Goal: Navigation & Orientation: Find specific page/section

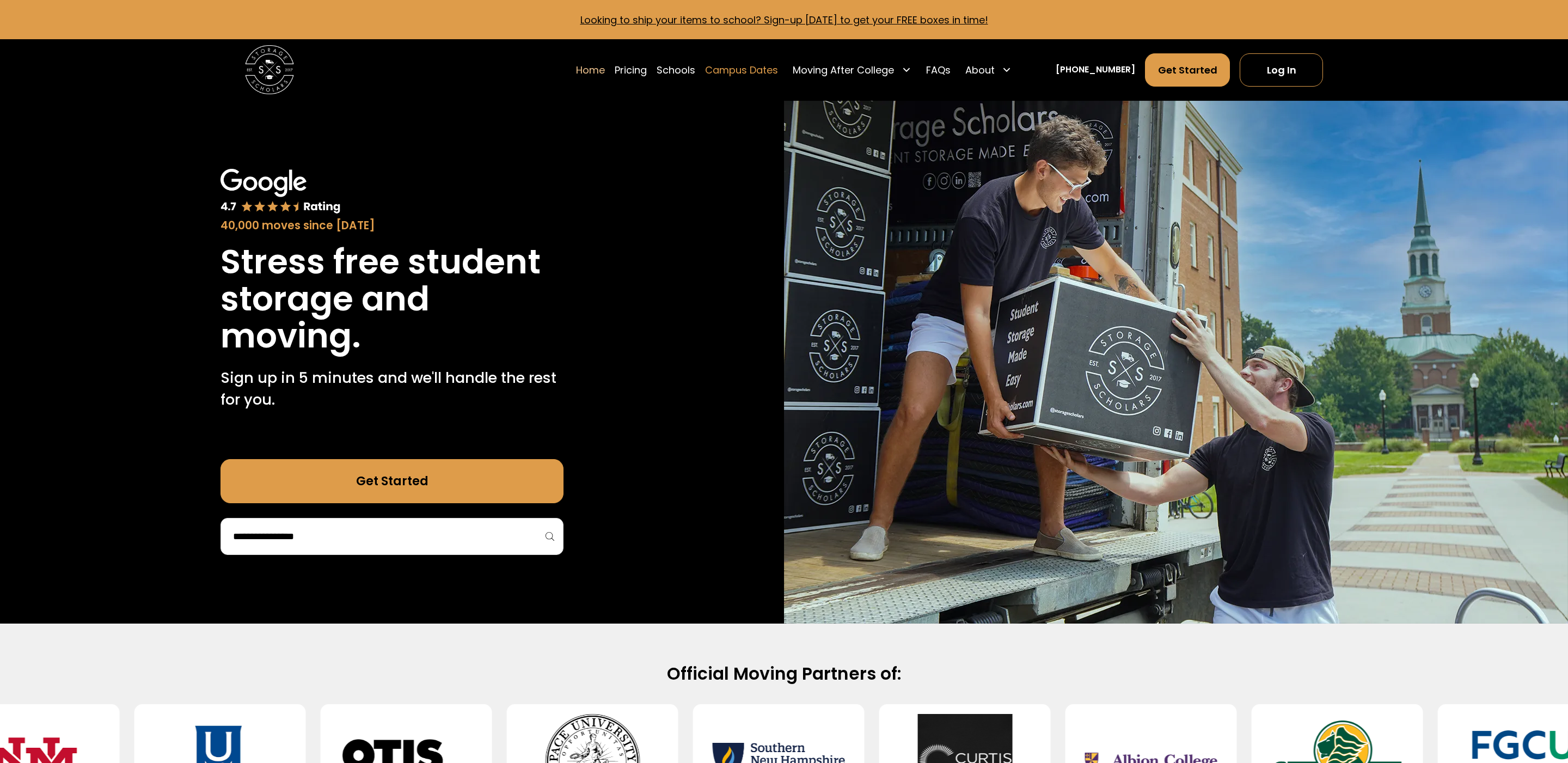
click at [755, 68] on link "Campus Dates" at bounding box center [741, 70] width 73 height 34
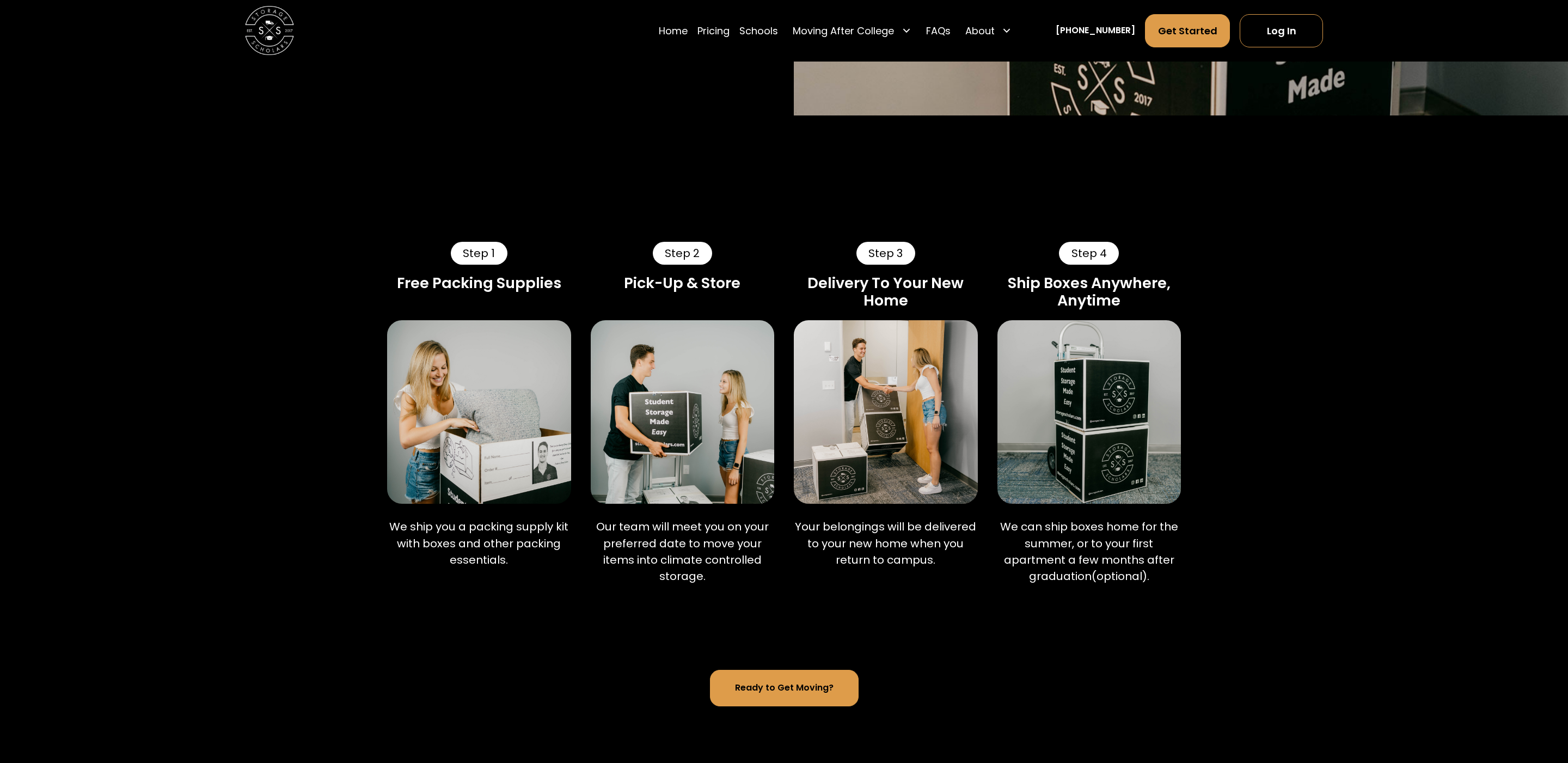
scroll to position [538, 0]
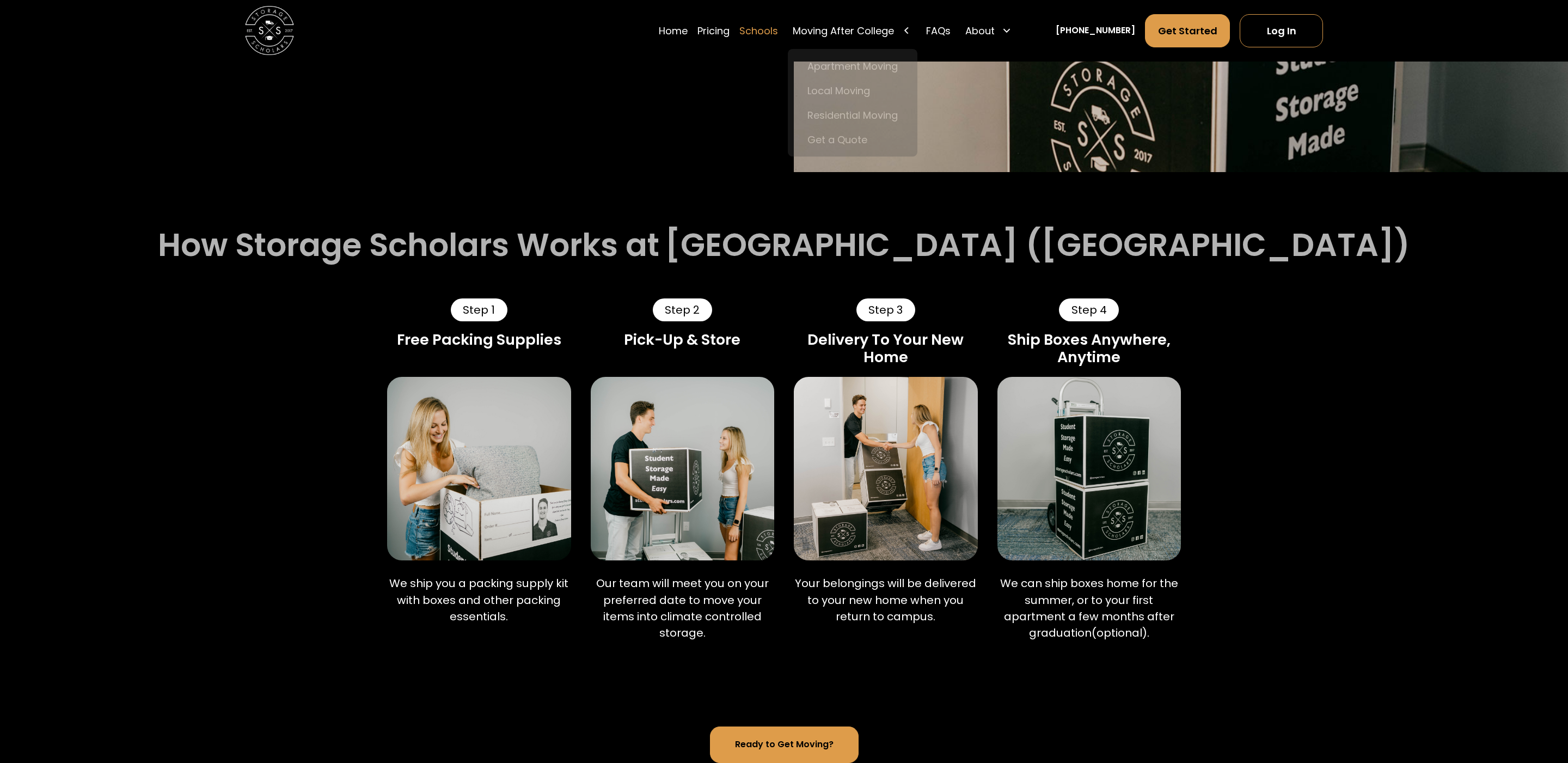
click at [770, 23] on link "Schools" at bounding box center [759, 30] width 39 height 34
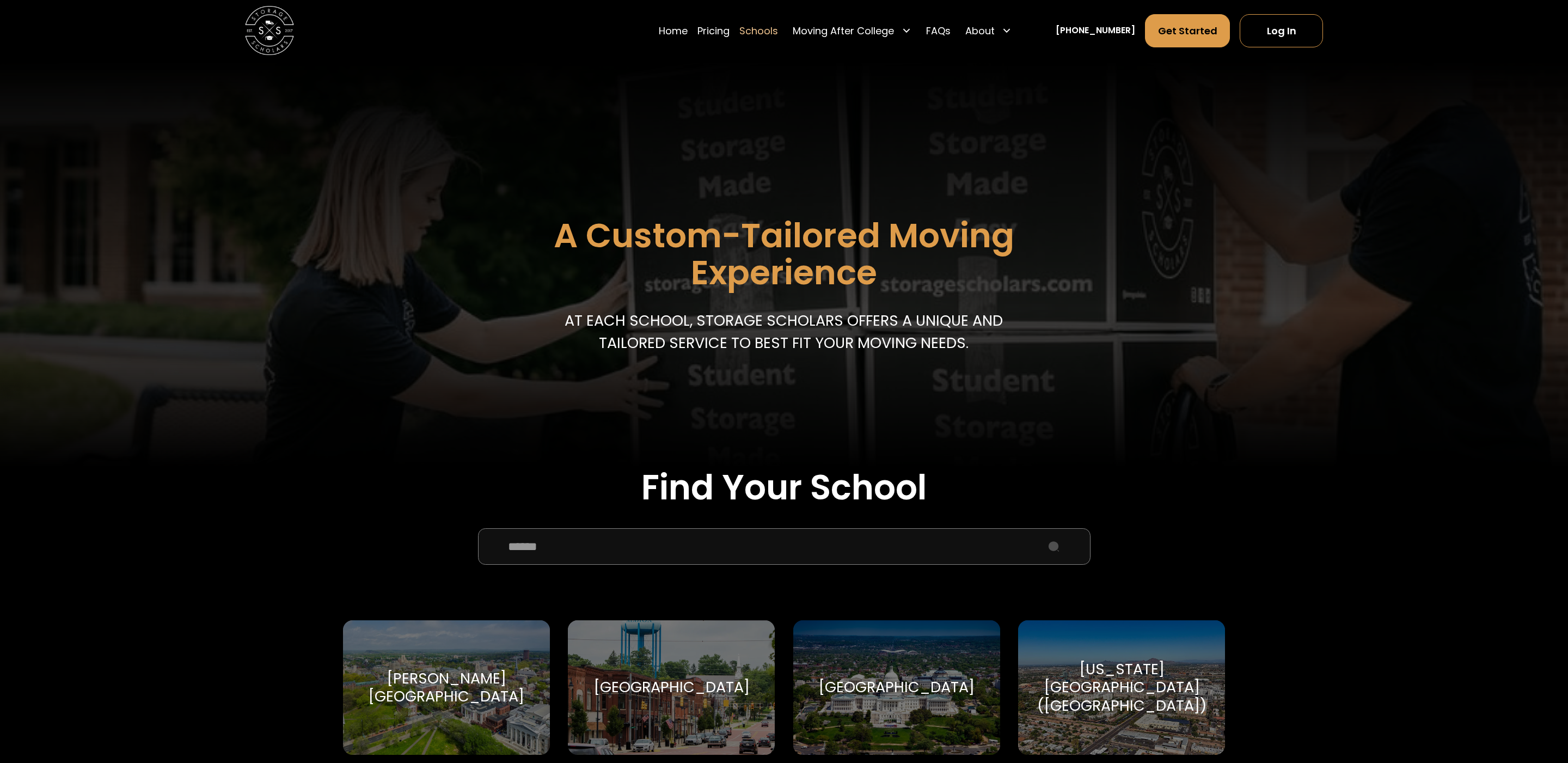
click at [599, 547] on input "School Select Form" at bounding box center [784, 547] width 612 height 37
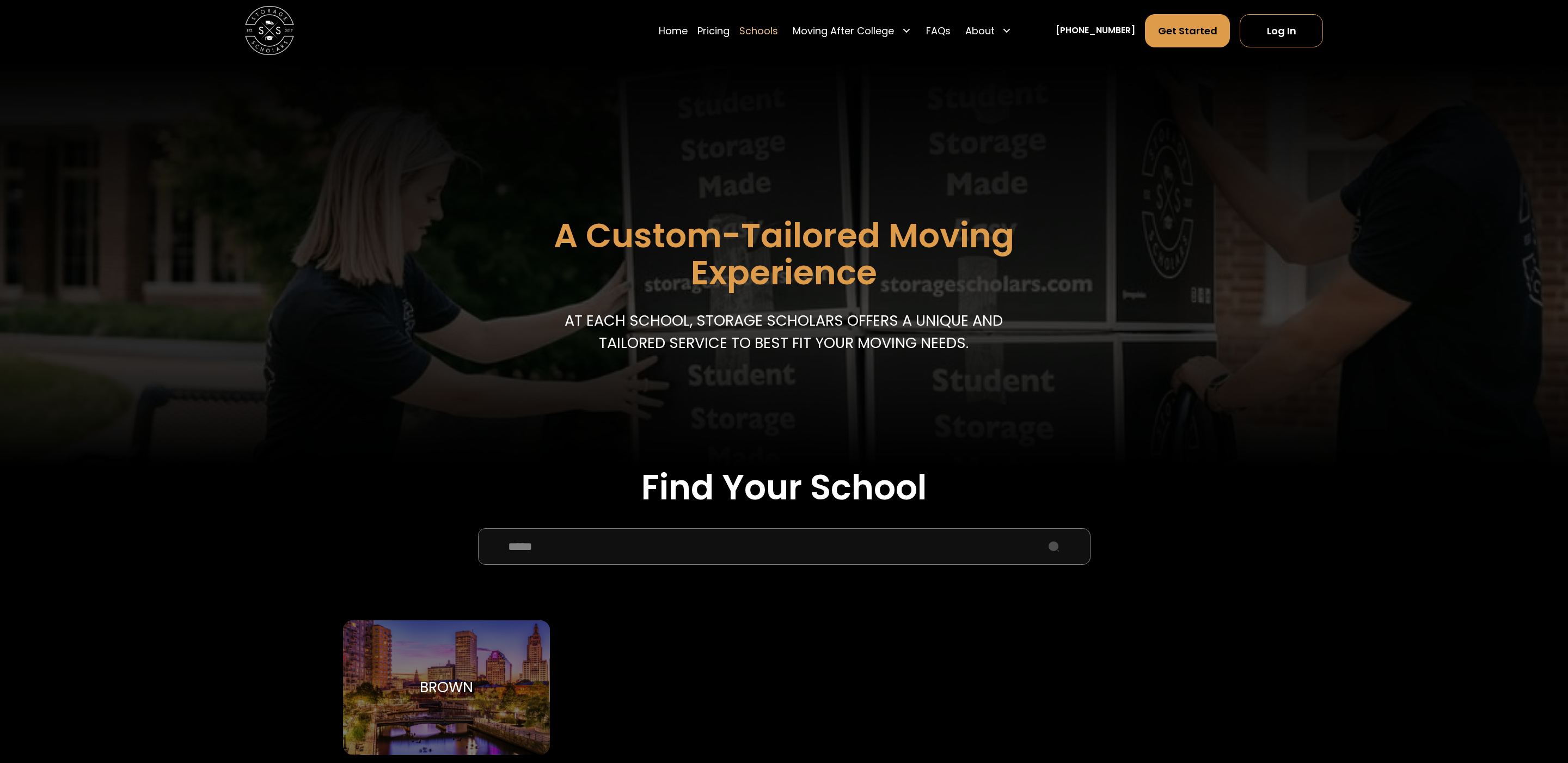
type input "*****"
click at [433, 665] on div "Brown Brown University" at bounding box center [447, 688] width 207 height 135
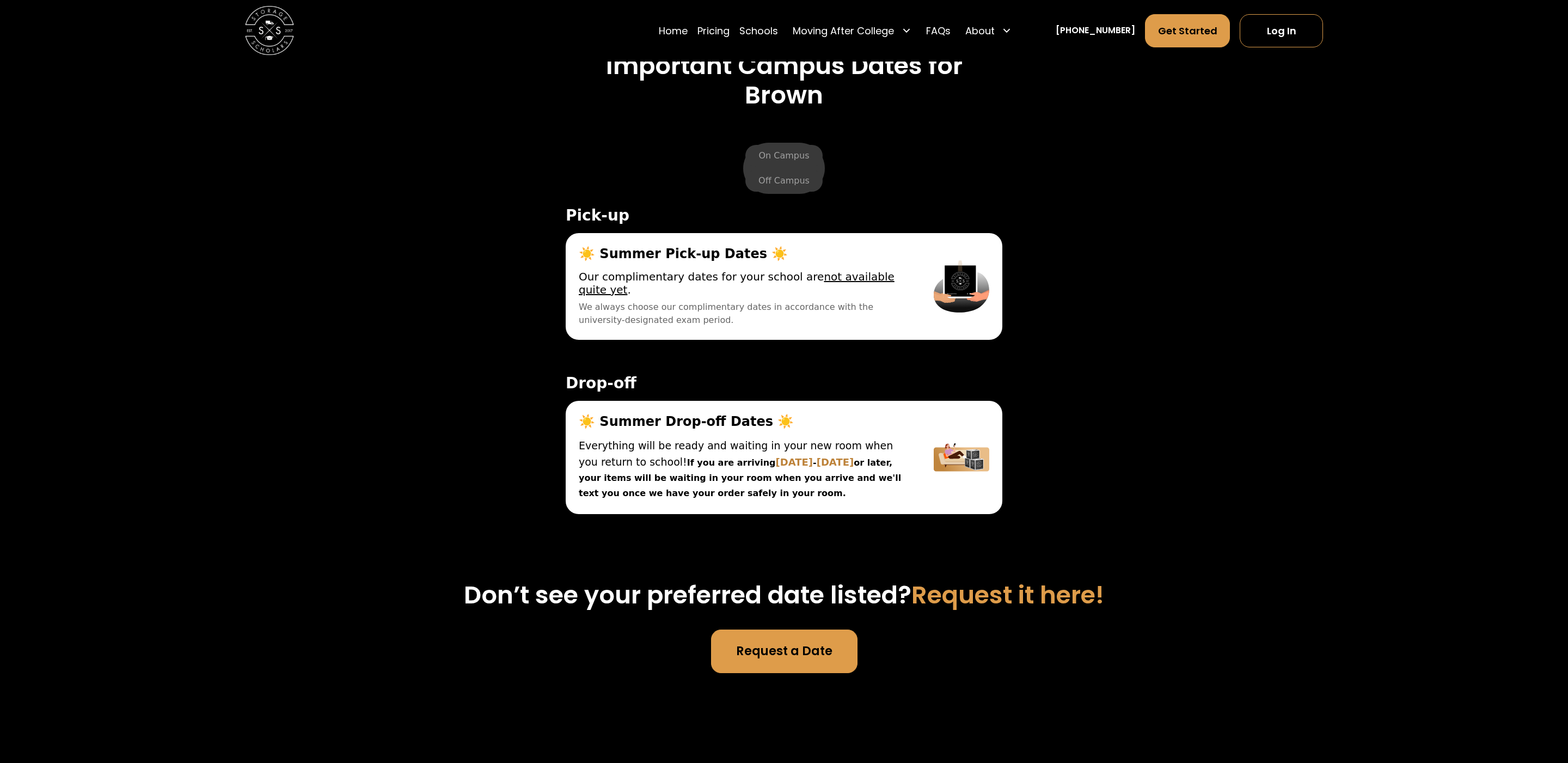
scroll to position [4522, 0]
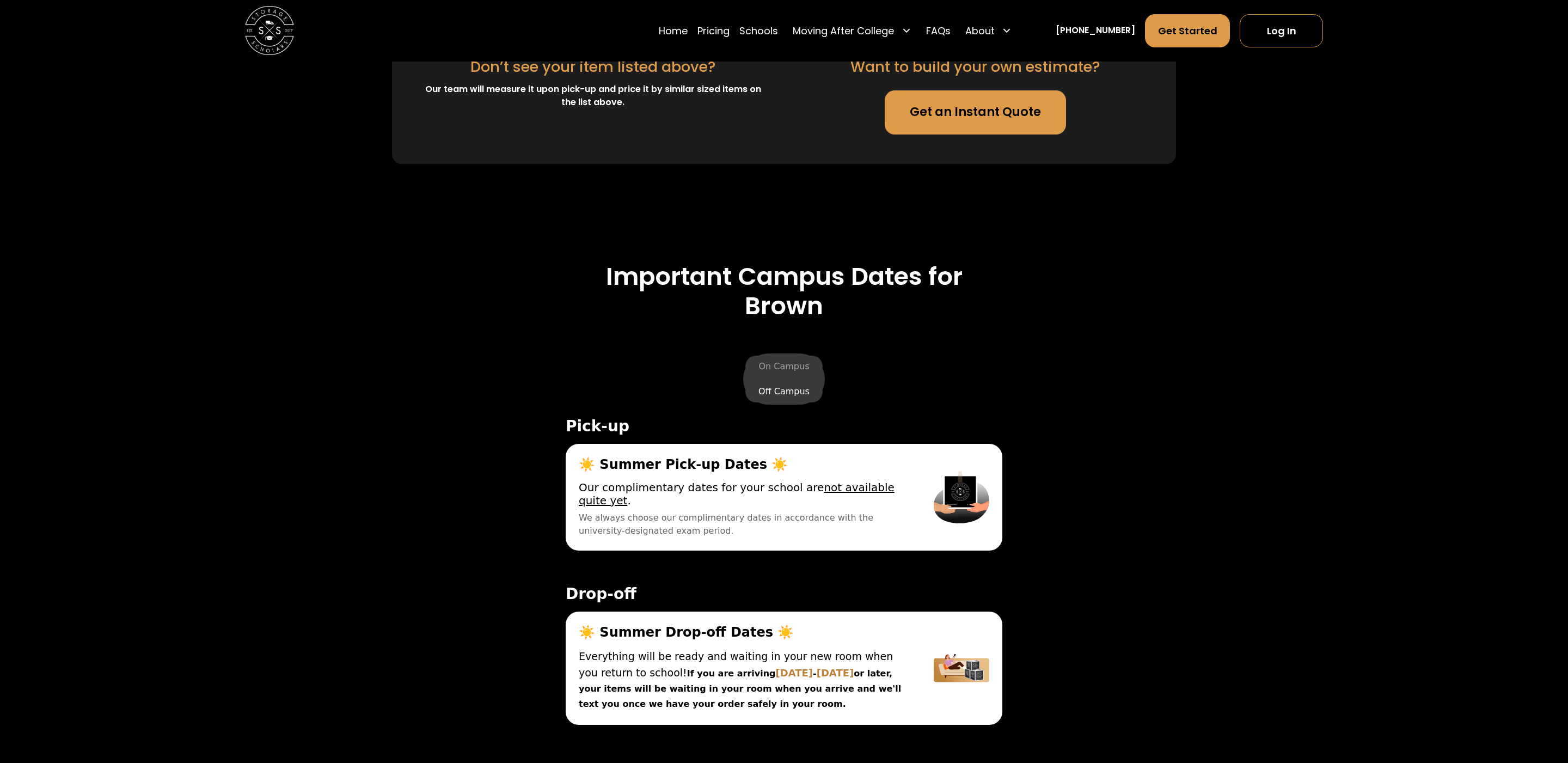
click at [780, 397] on label "Off Campus" at bounding box center [783, 392] width 77 height 22
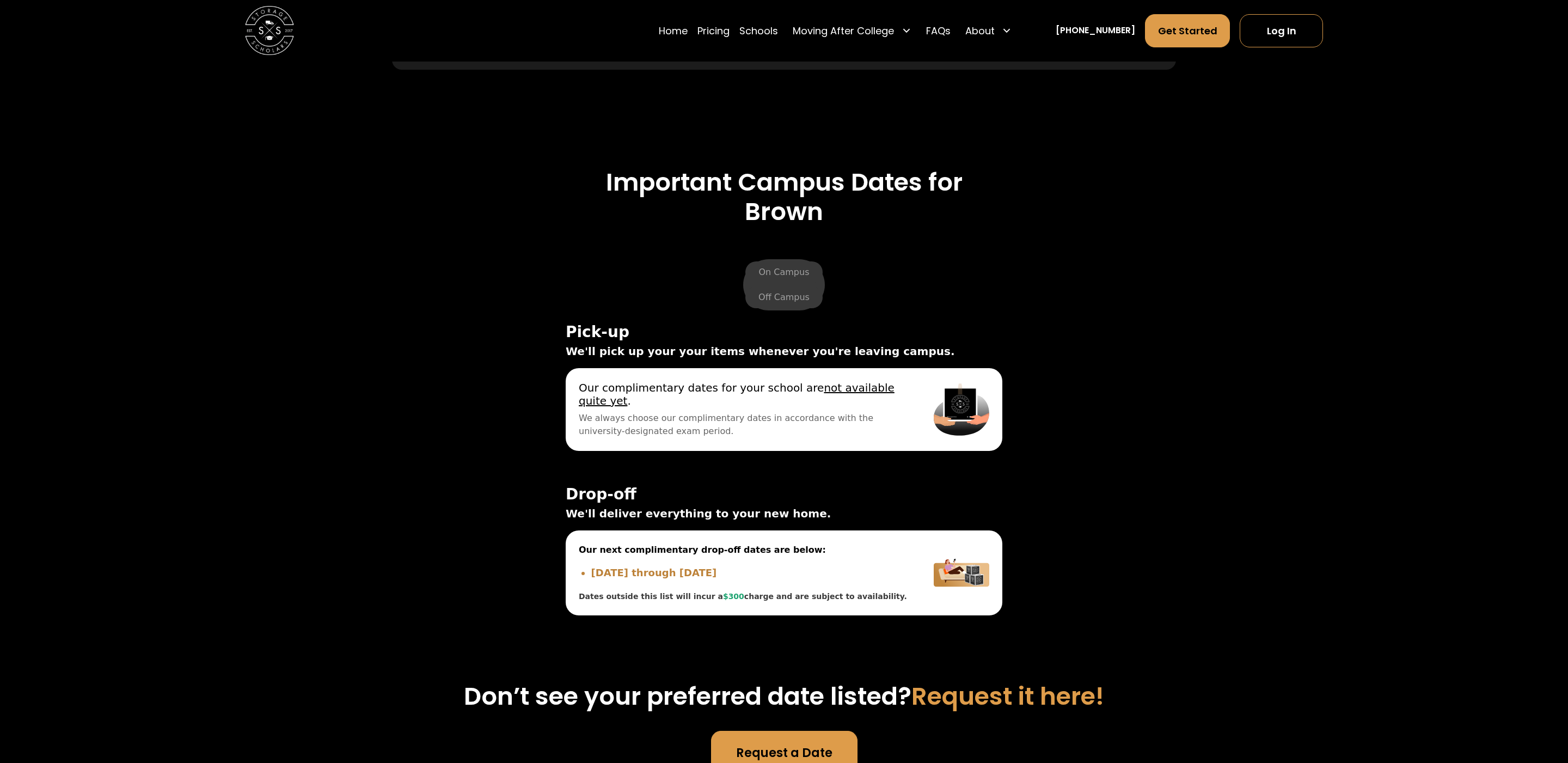
scroll to position [4686, 0]
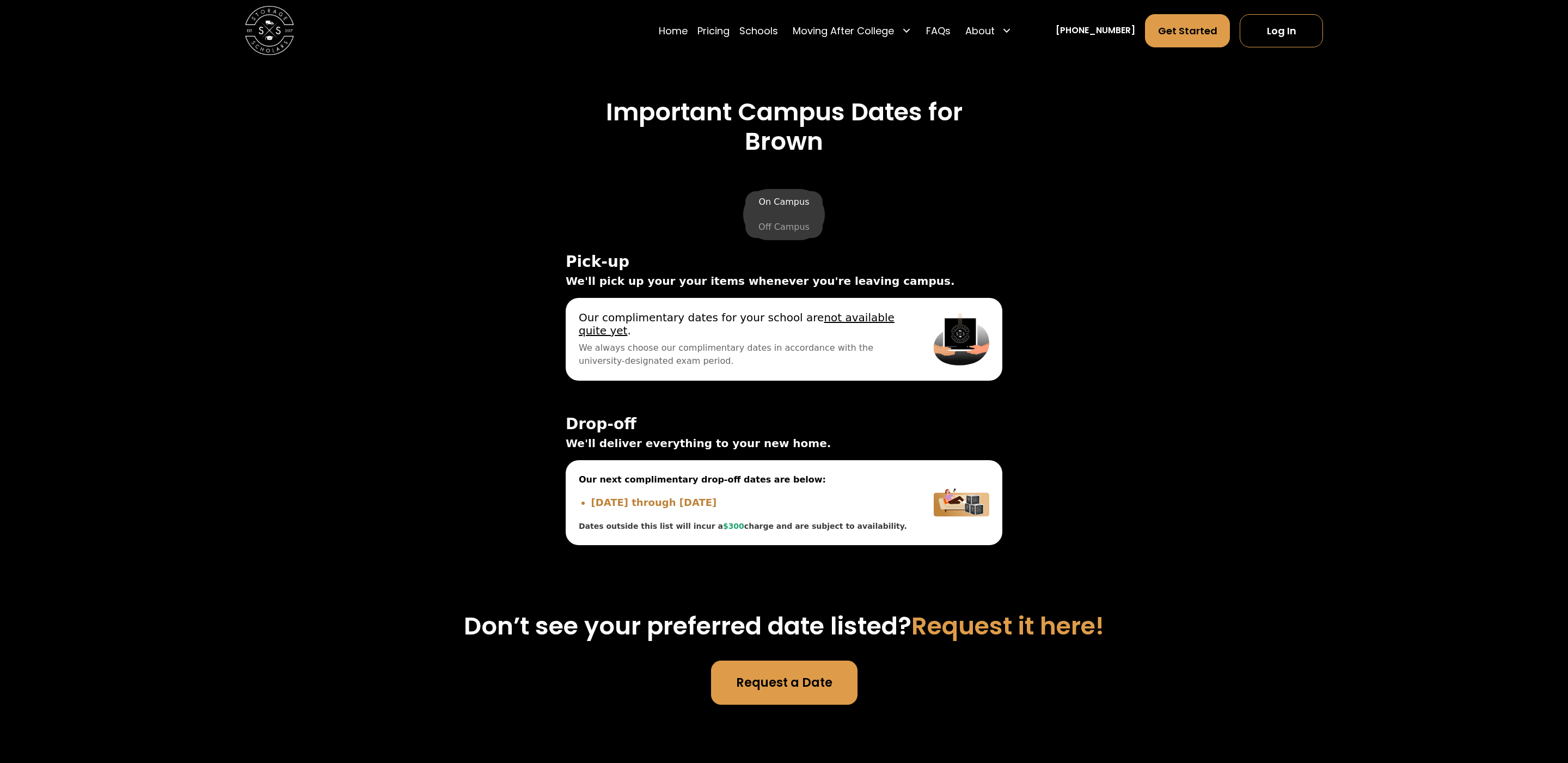
click at [777, 198] on label "On Campus" at bounding box center [783, 202] width 77 height 22
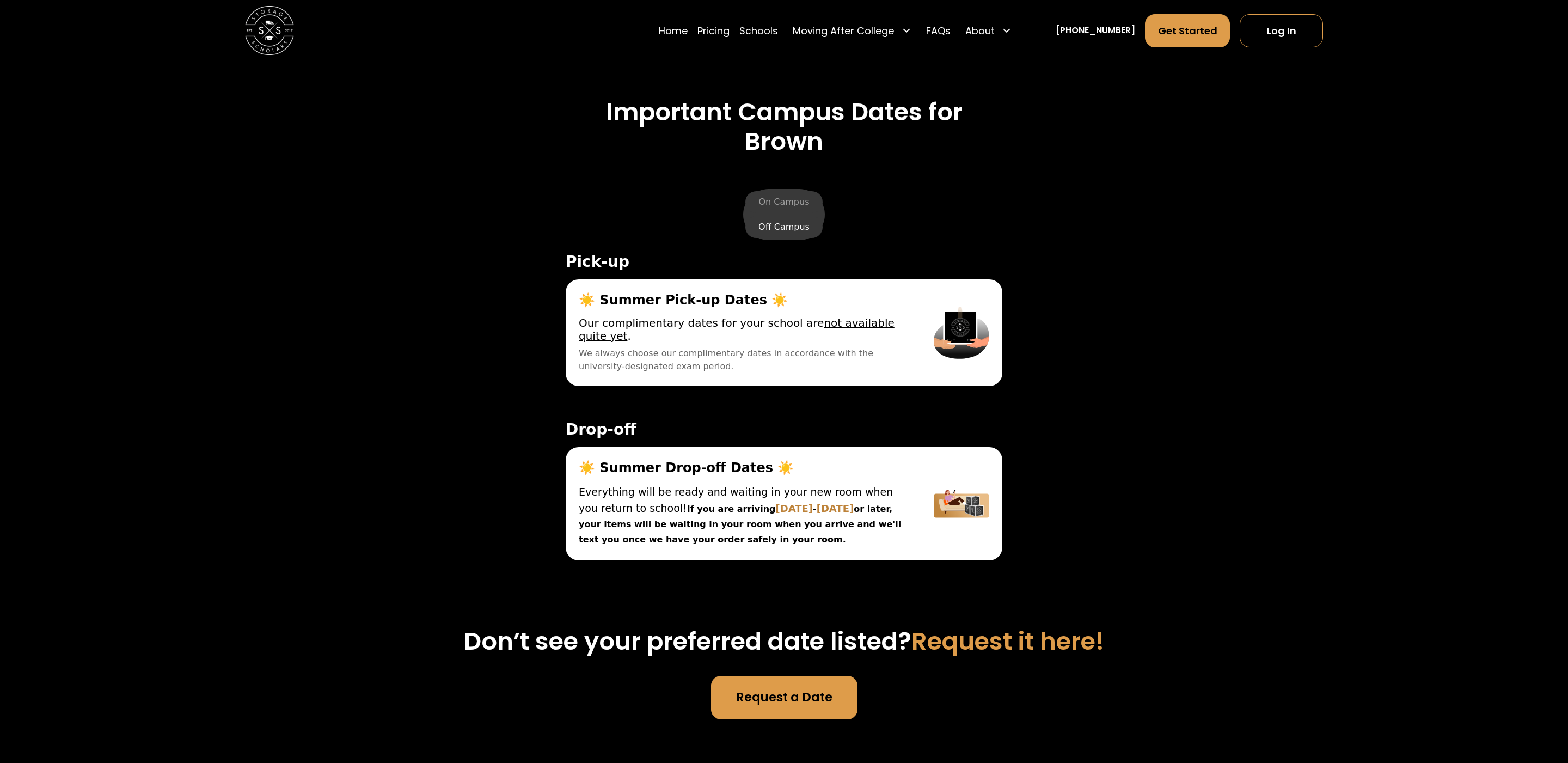
click at [776, 225] on label "Off Campus" at bounding box center [783, 227] width 77 height 22
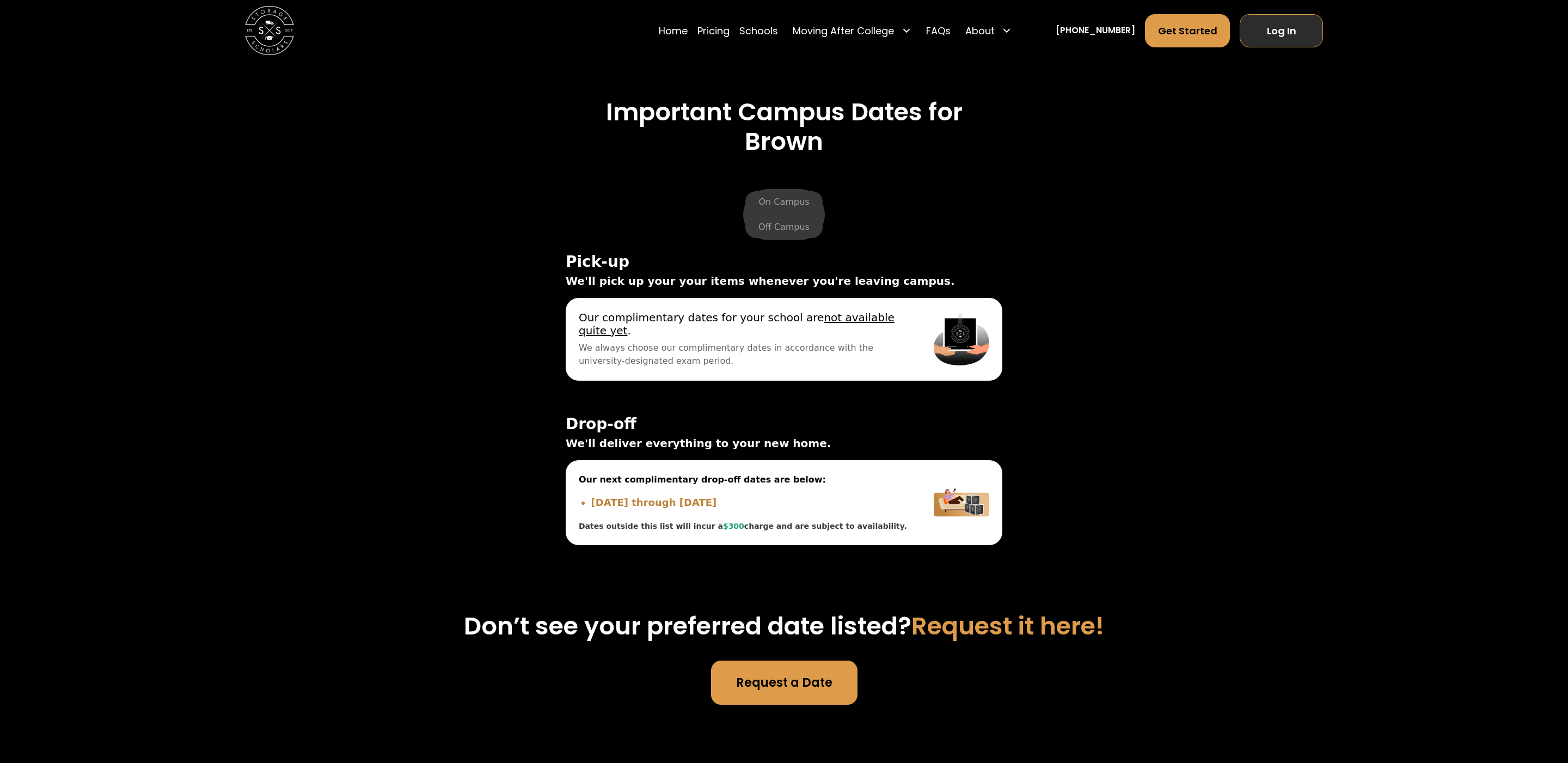
click at [1297, 30] on link "Log In" at bounding box center [1281, 30] width 83 height 33
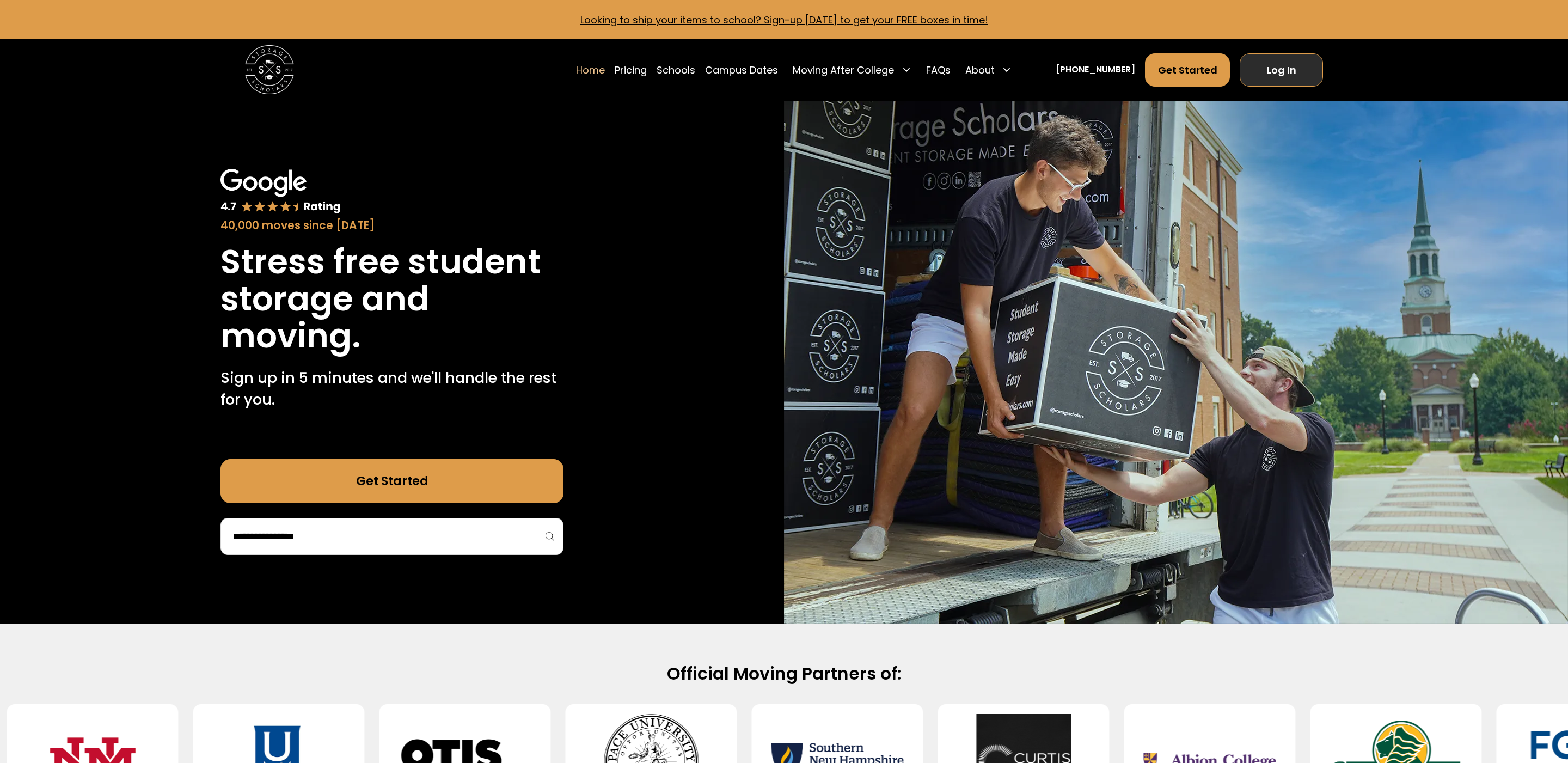
click at [1292, 74] on link "Log In" at bounding box center [1281, 70] width 83 height 33
